Goal: Task Accomplishment & Management: Use online tool/utility

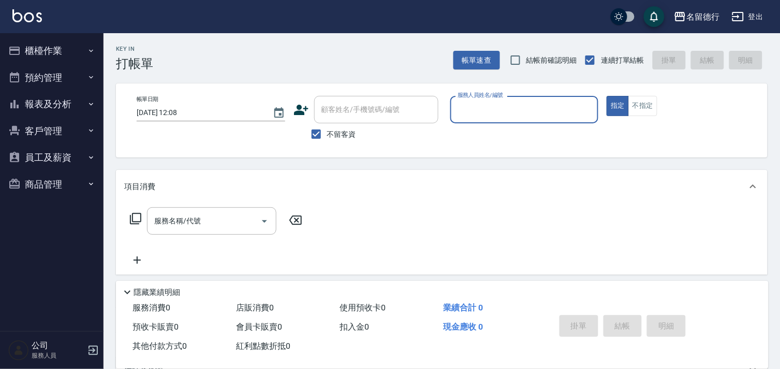
click at [483, 109] on input "服務人員姓名/編號" at bounding box center [524, 109] width 139 height 18
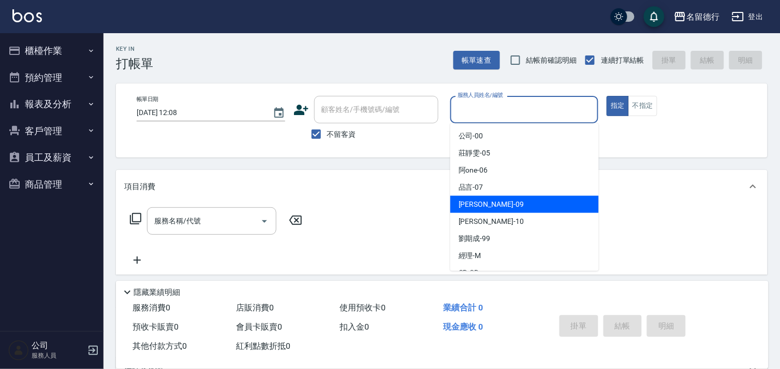
click at [465, 202] on span "[PERSON_NAME] -09" at bounding box center [491, 204] width 65 height 11
type input "[PERSON_NAME]-09"
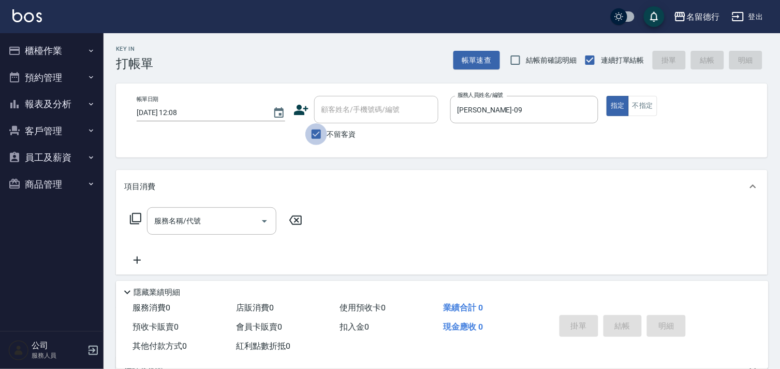
click at [318, 136] on input "不留客資" at bounding box center [316, 134] width 22 height 22
checkbox input "false"
click at [329, 109] on div "顧客姓名/手機號碼/編號 顧客姓名/手機號碼/編號" at bounding box center [376, 109] width 124 height 27
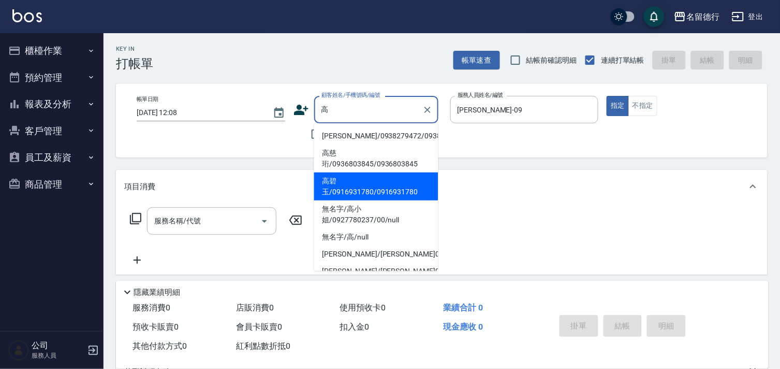
click at [344, 192] on li "高碧玉/0916931780/0916931780" at bounding box center [376, 186] width 124 height 28
type input "高碧玉/0916931780/0916931780"
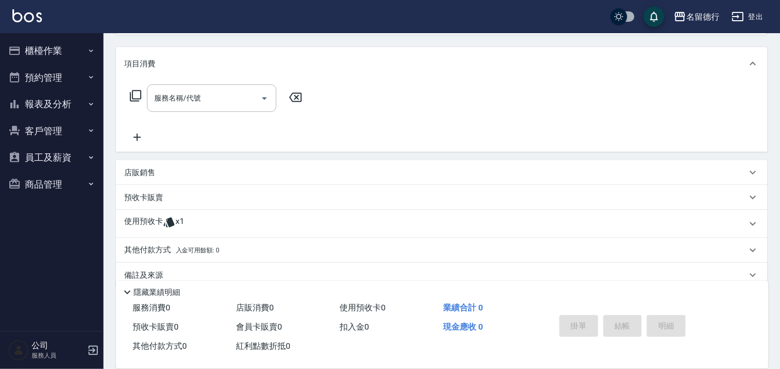
scroll to position [139, 0]
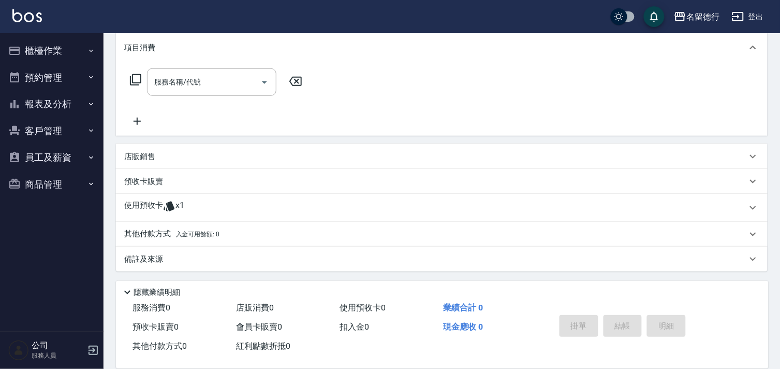
click at [136, 206] on p "使用預收卡" at bounding box center [143, 208] width 39 height 16
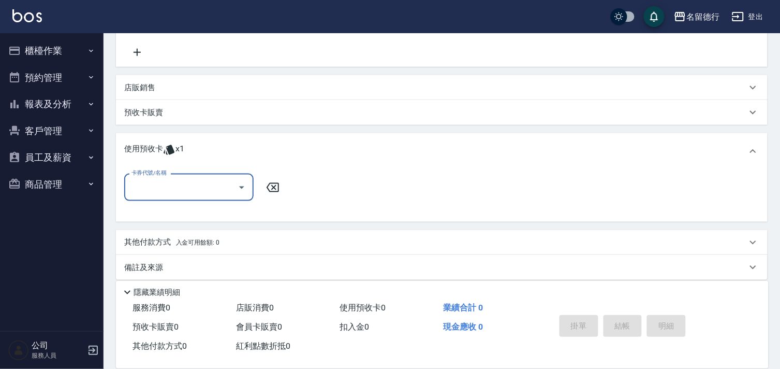
scroll to position [211, 0]
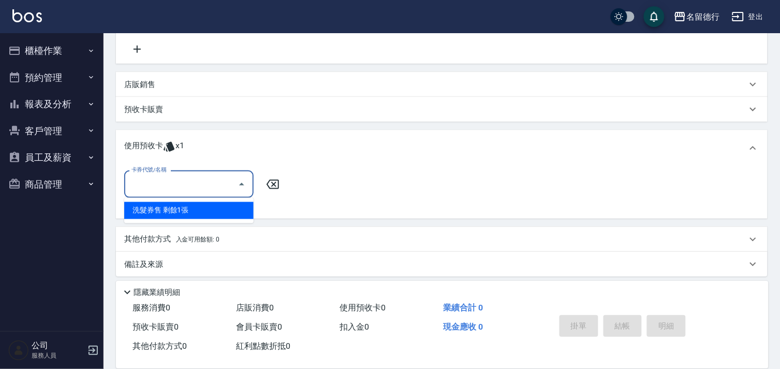
click at [154, 182] on input "卡券代號/名稱" at bounding box center [181, 184] width 105 height 18
click at [164, 213] on div "洗髮券售 剩餘1張" at bounding box center [188, 210] width 129 height 17
type input "洗髮券售"
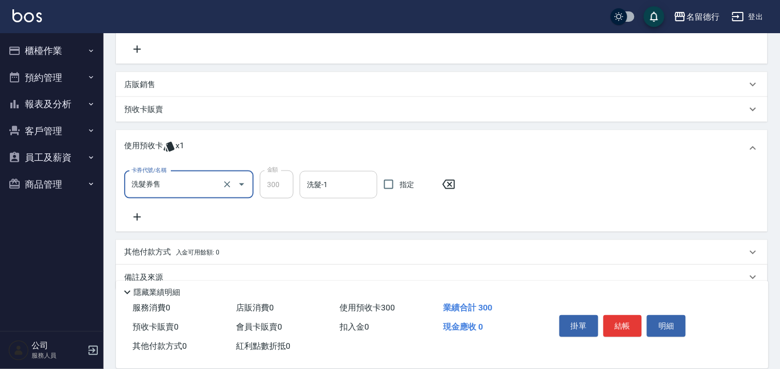
click at [332, 180] on input "洗髮-1" at bounding box center [338, 185] width 68 height 18
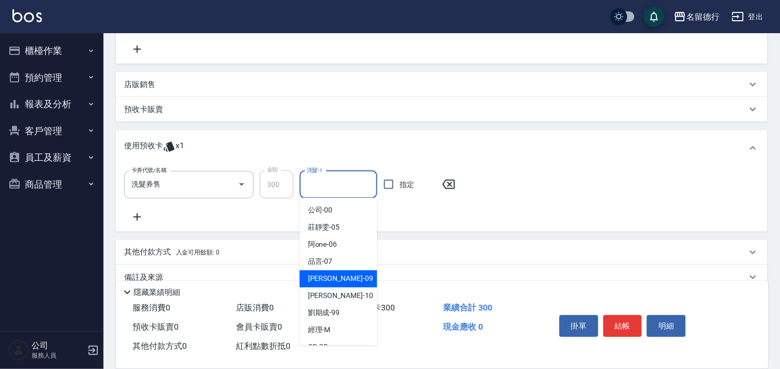
click at [320, 283] on span "[PERSON_NAME] -09" at bounding box center [340, 278] width 65 height 11
type input "[PERSON_NAME]-09"
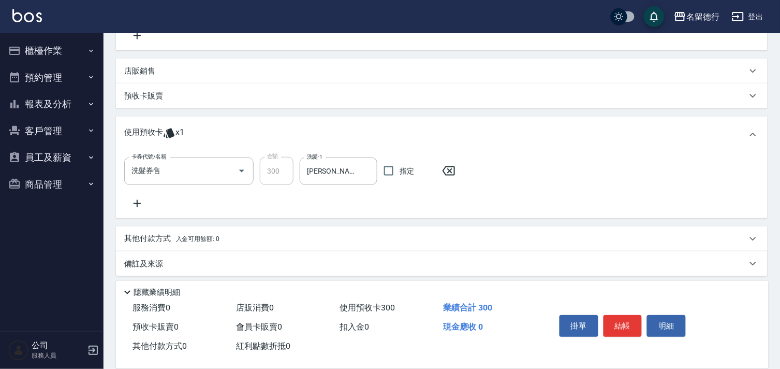
scroll to position [229, 0]
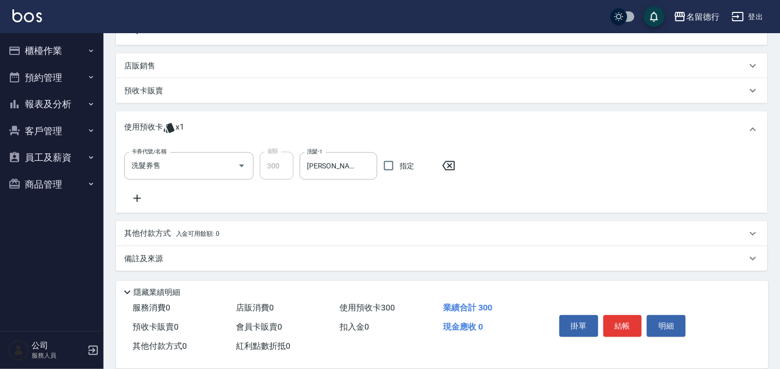
click at [128, 91] on p "預收卡販賣" at bounding box center [143, 90] width 39 height 11
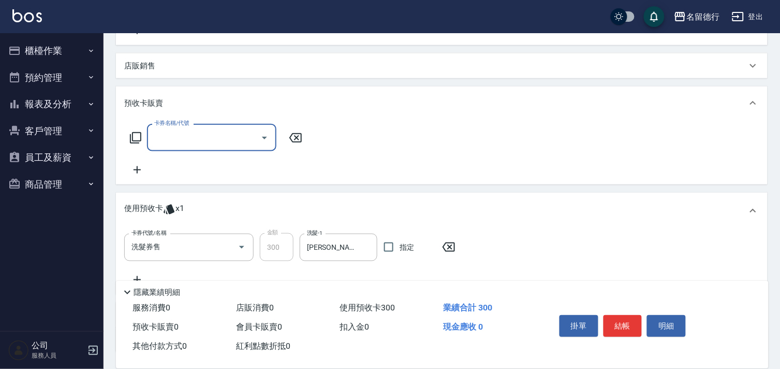
scroll to position [1, 0]
click at [176, 138] on input "卡券名稱/代號" at bounding box center [204, 137] width 105 height 18
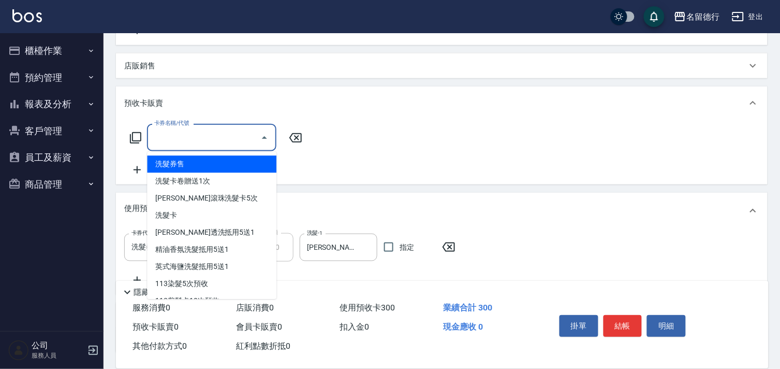
click at [176, 161] on span "洗髮券售" at bounding box center [211, 164] width 129 height 17
type input "洗髮券售(991)"
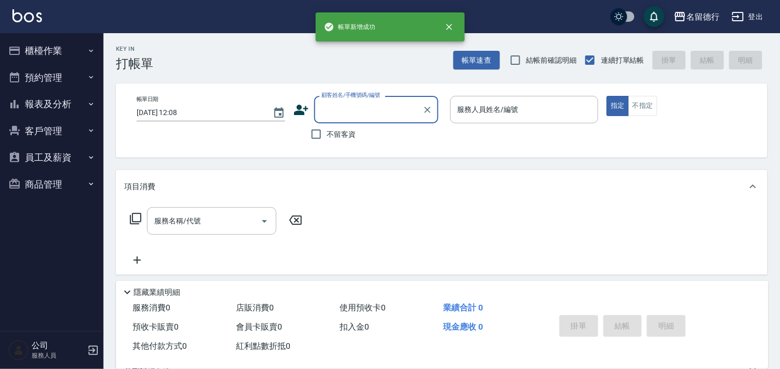
scroll to position [0, 0]
